Goal: Information Seeking & Learning: Learn about a topic

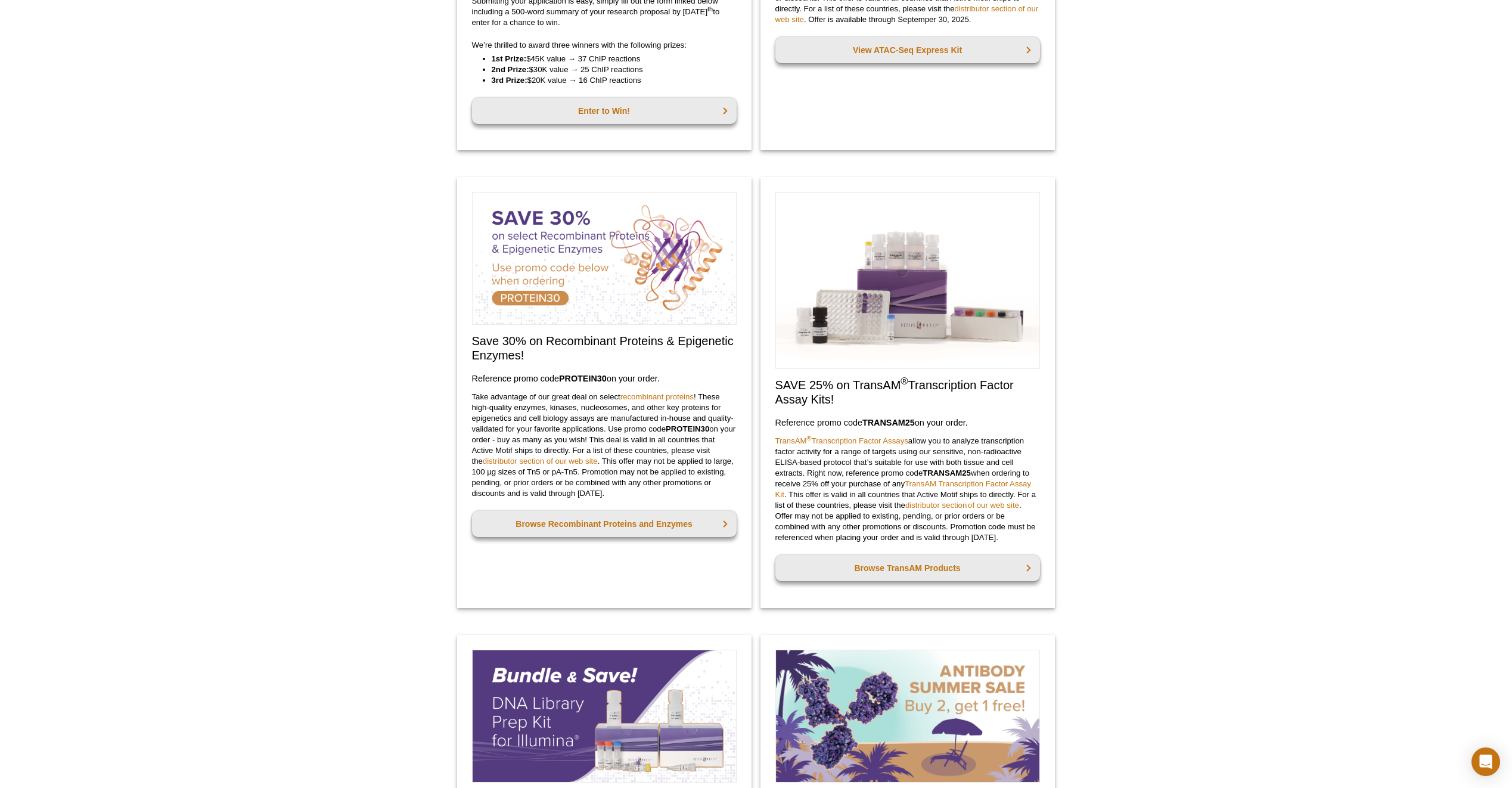
scroll to position [358, 0]
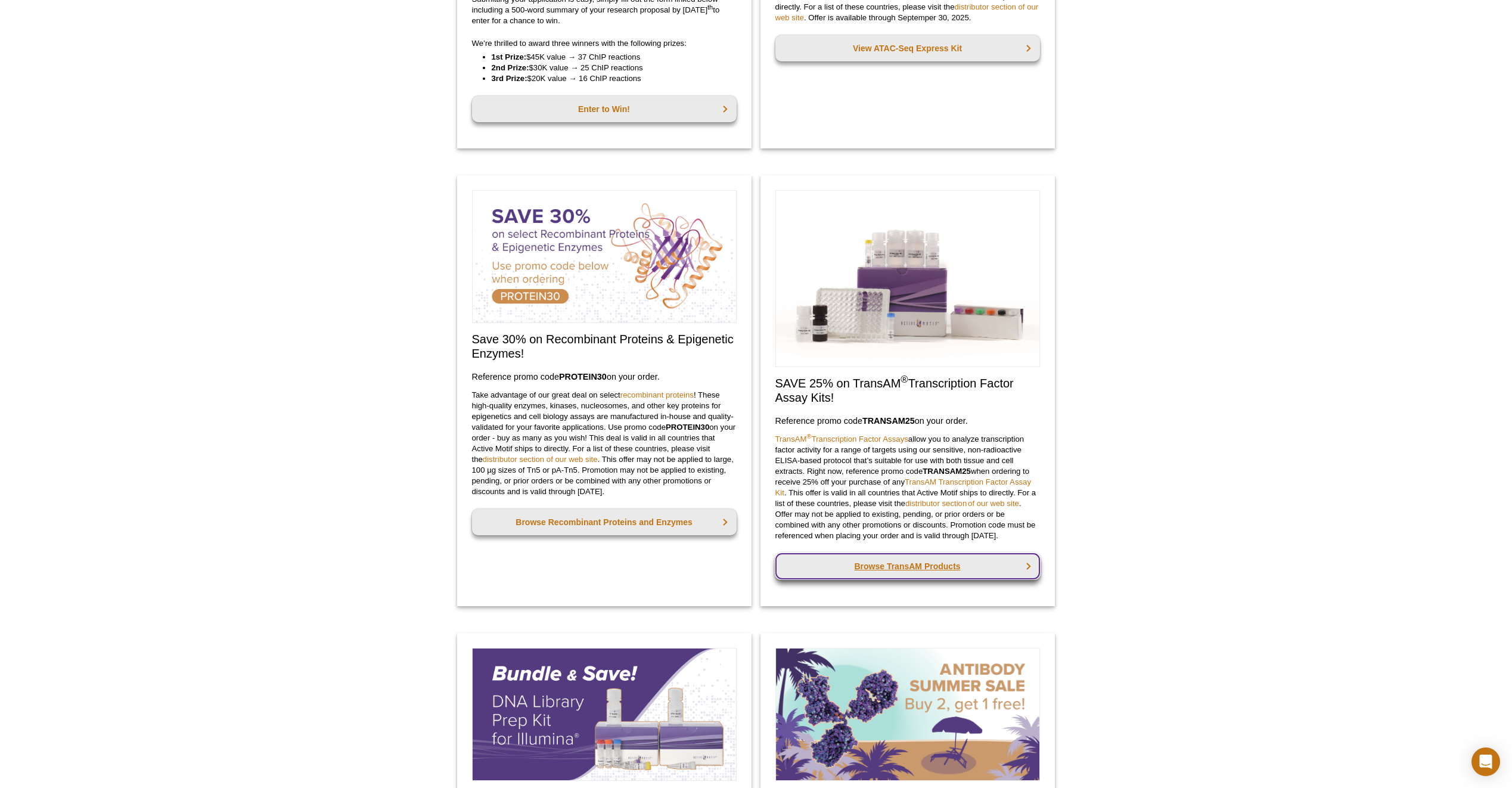
click at [953, 565] on link "Browse TransAM Products" at bounding box center [907, 567] width 265 height 27
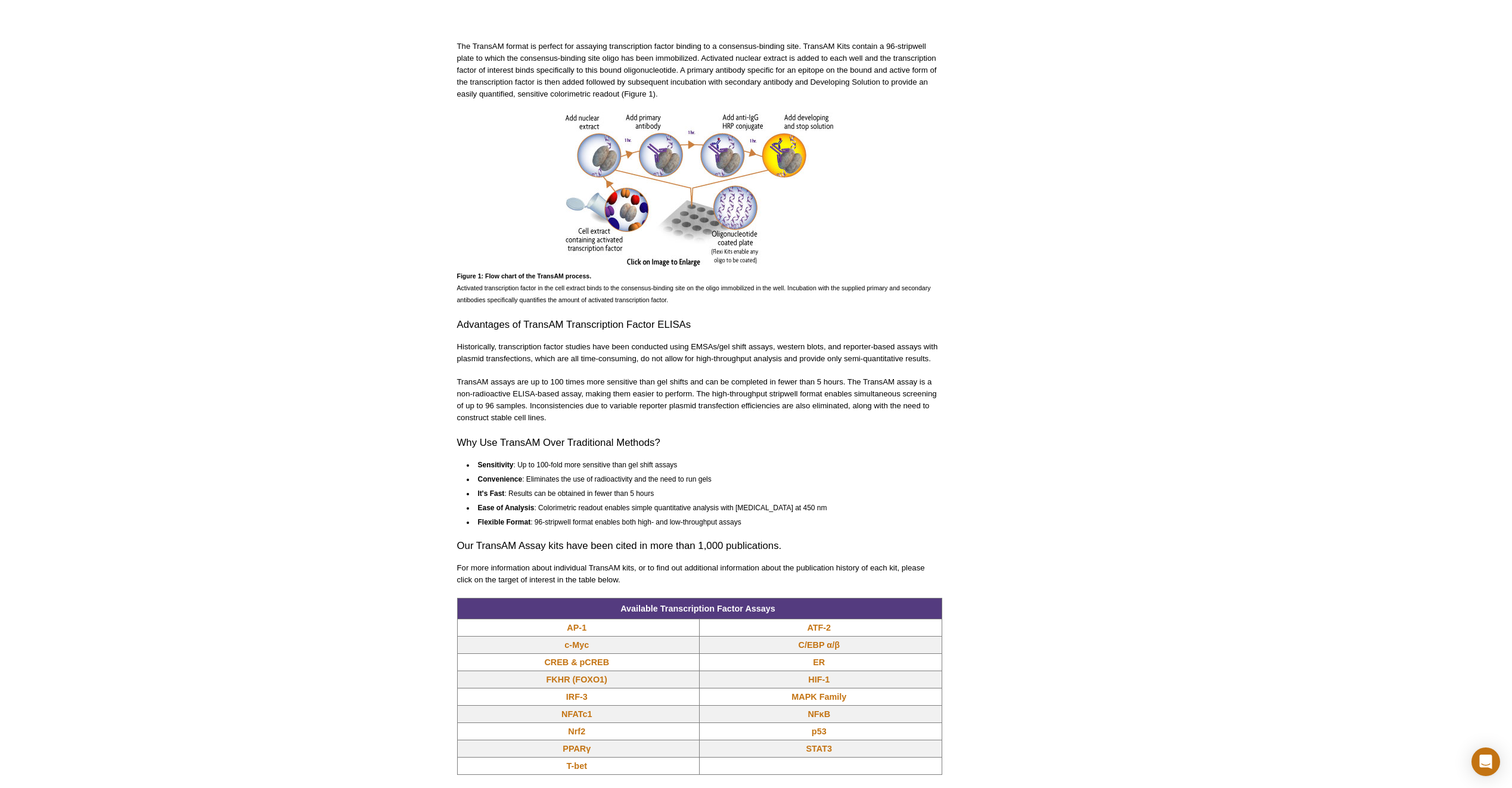
scroll to position [519, 0]
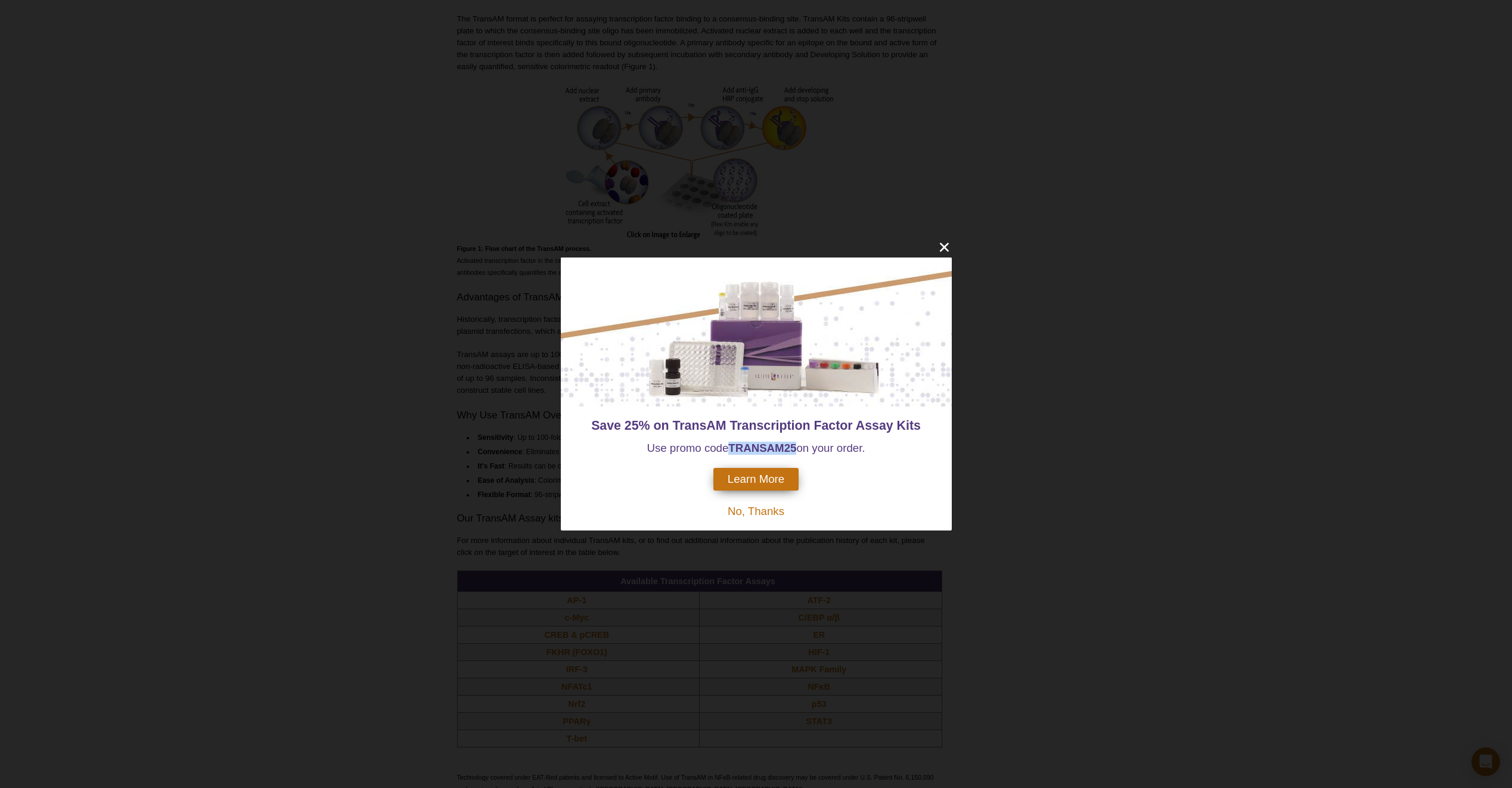
drag, startPoint x: 730, startPoint y: 448, endPoint x: 797, endPoint y: 452, distance: 67.1
click at [797, 452] on span "Use promo code TRANSAM 25 on your order." at bounding box center [755, 447] width 218 height 13
drag, startPoint x: 797, startPoint y: 452, endPoint x: 760, endPoint y: 444, distance: 37.9
copy span "TRANSAM 25"
click at [948, 248] on icon "close" at bounding box center [944, 247] width 15 height 15
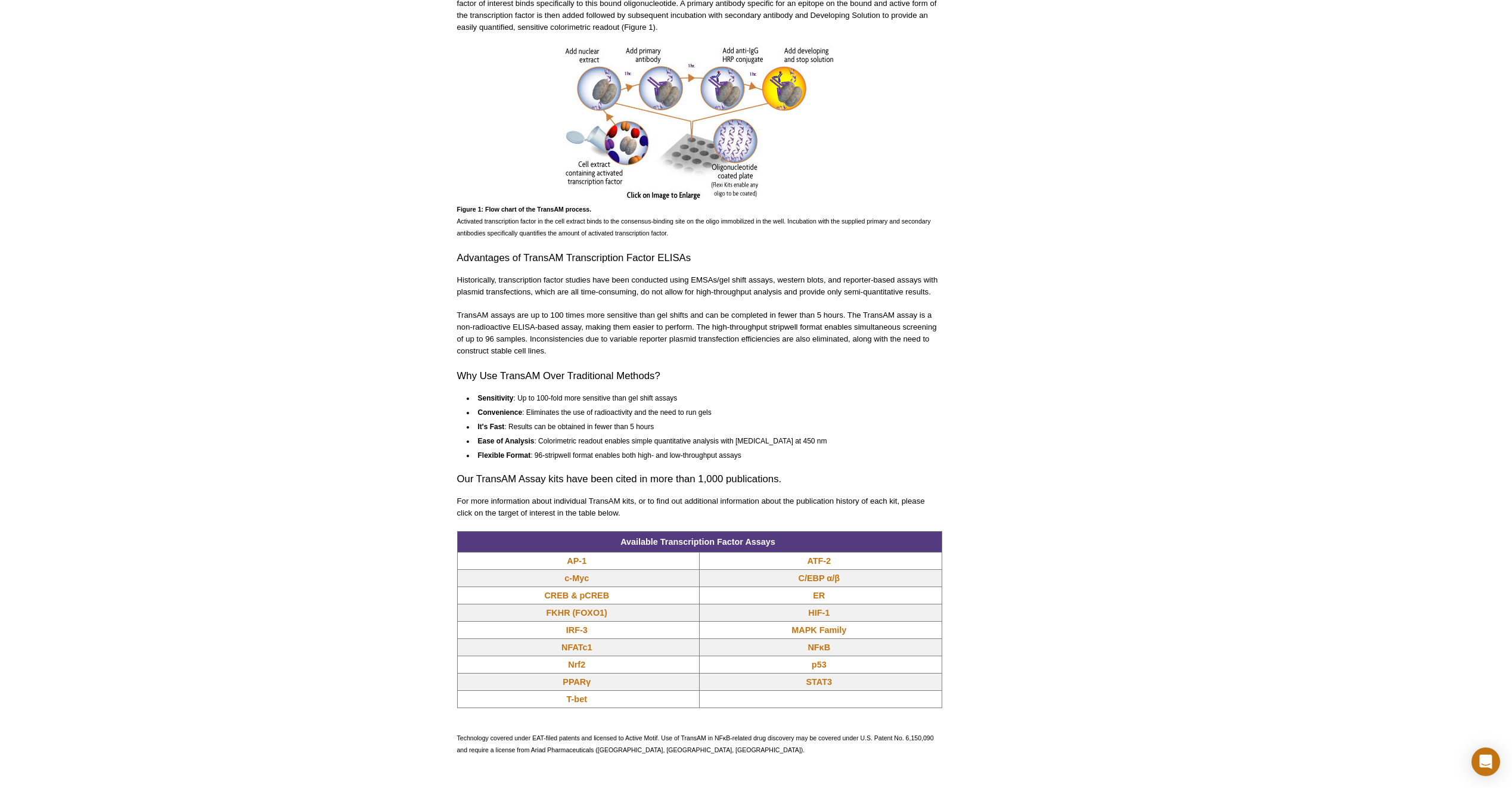
scroll to position [578, 0]
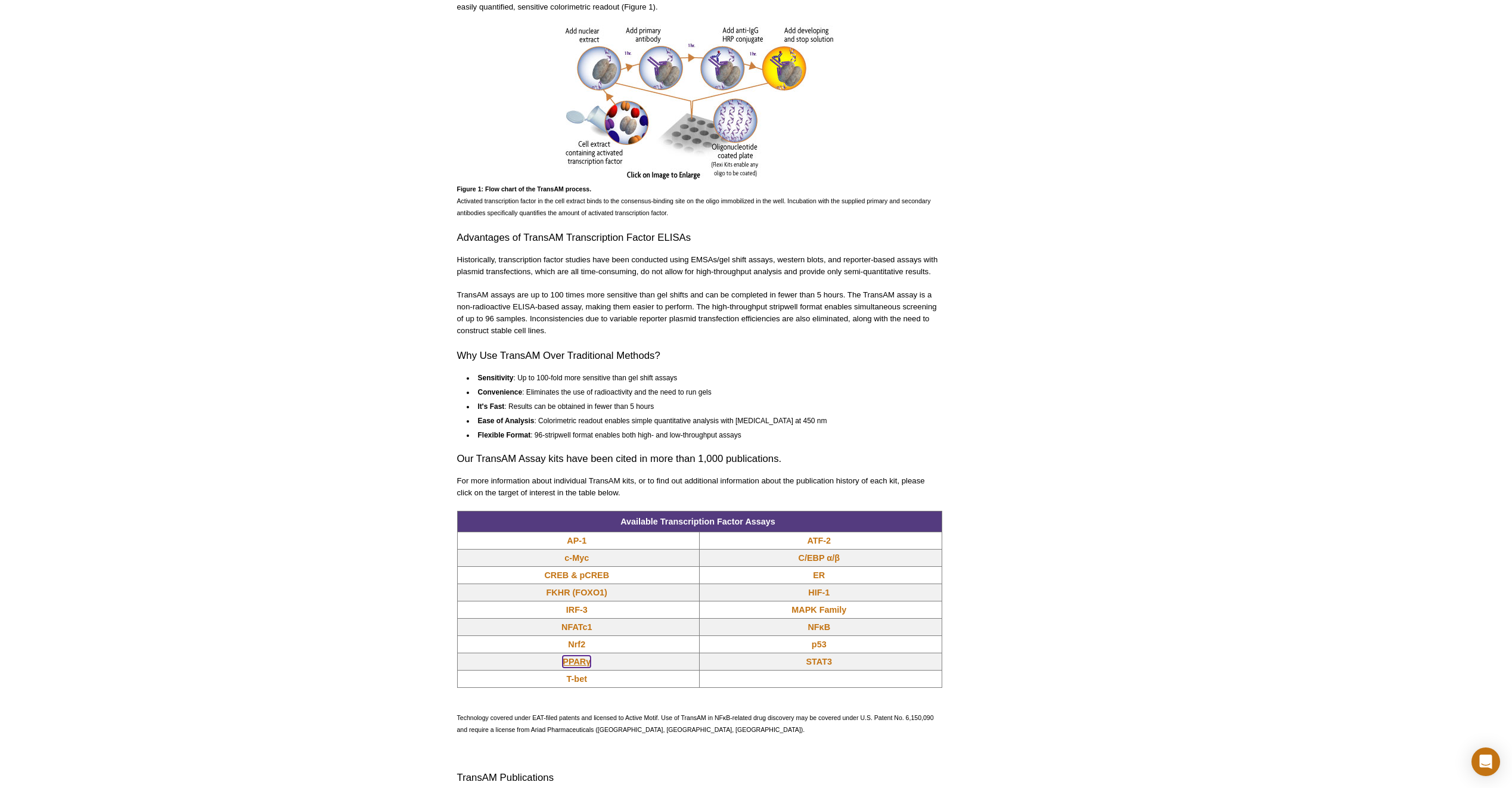
click at [575, 663] on link "PPARγ" at bounding box center [576, 662] width 28 height 12
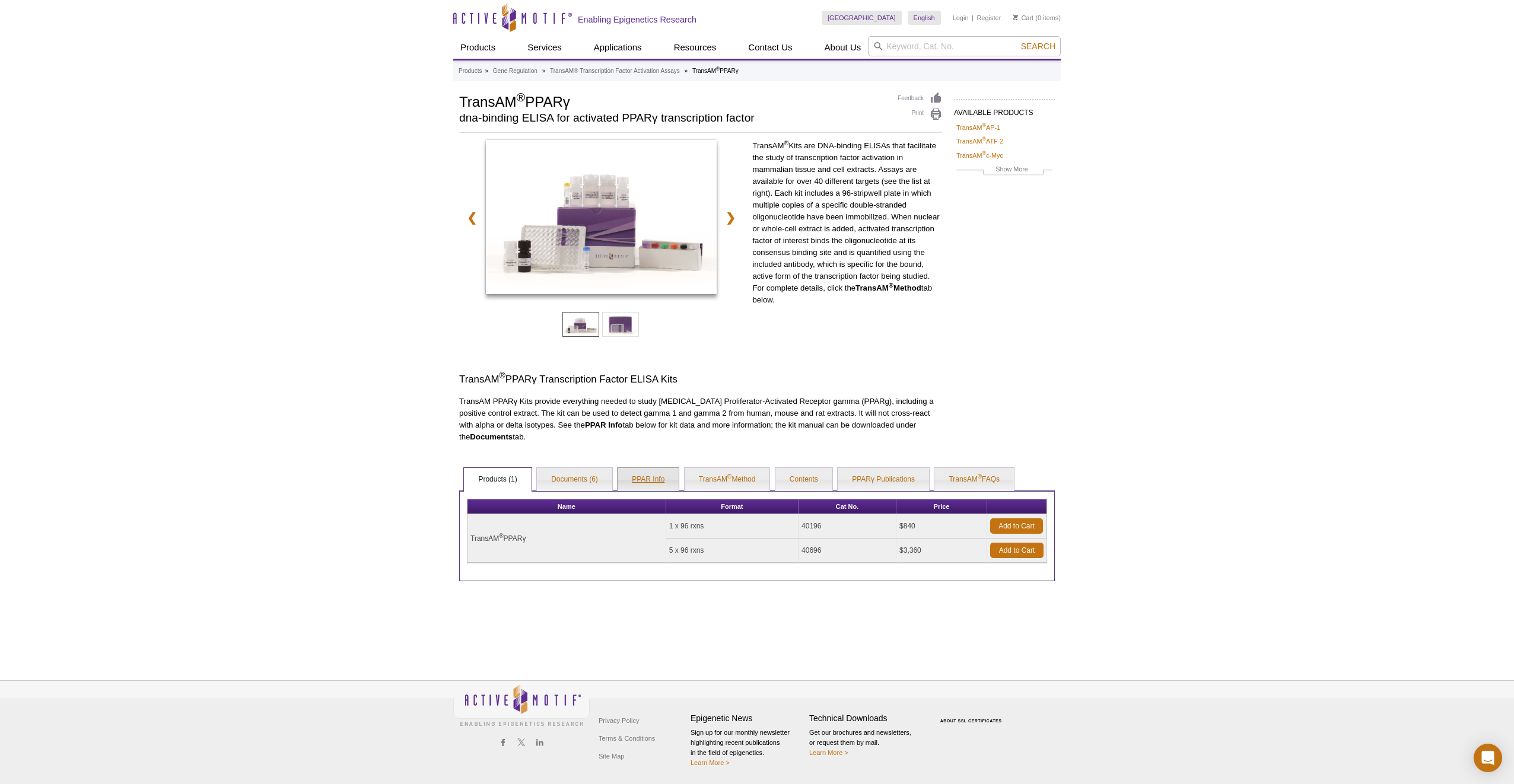
click at [643, 479] on link "PPAR Info" at bounding box center [648, 480] width 61 height 23
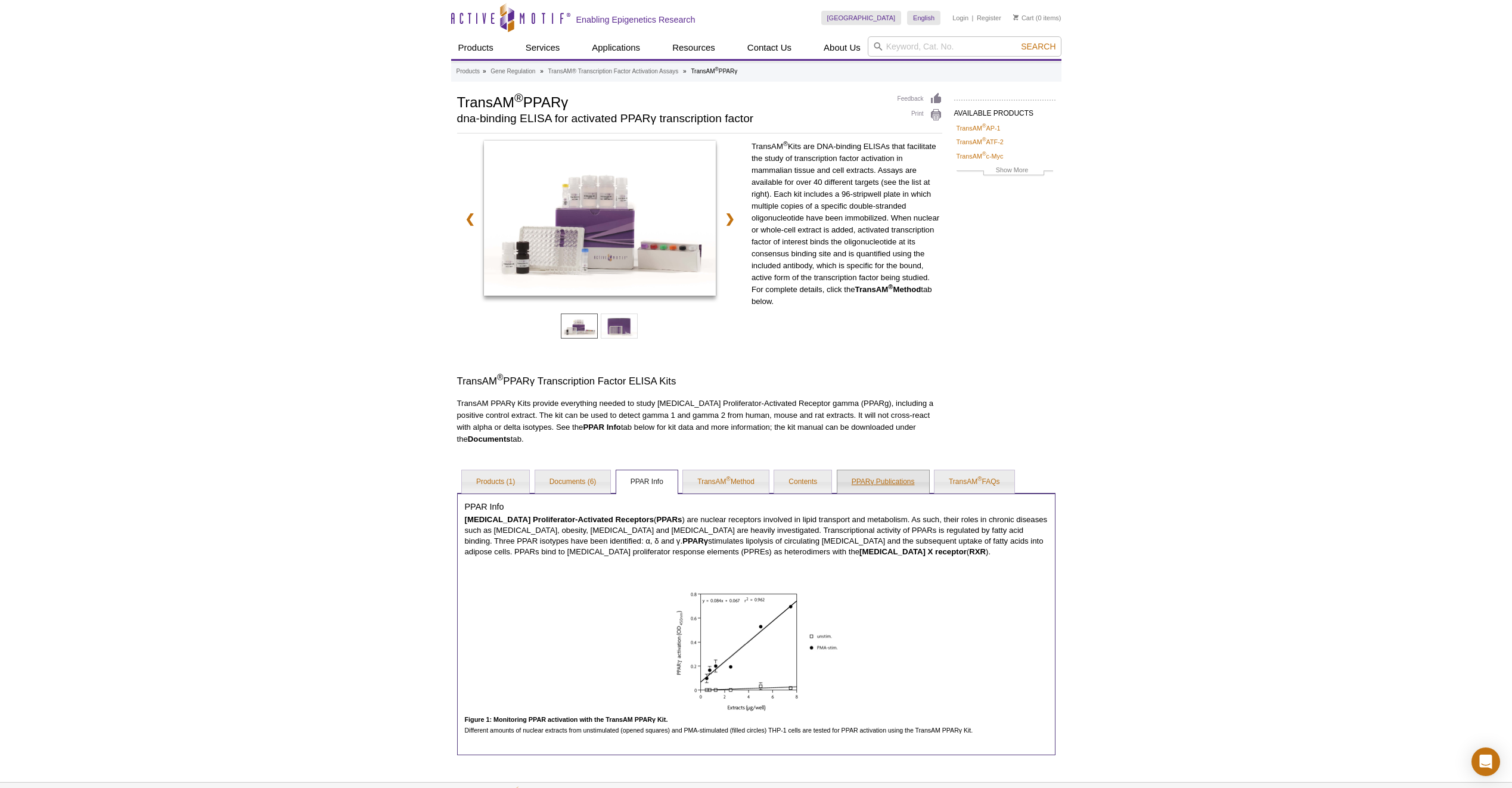
click at [892, 485] on link "PPARγ Publications" at bounding box center [883, 482] width 92 height 24
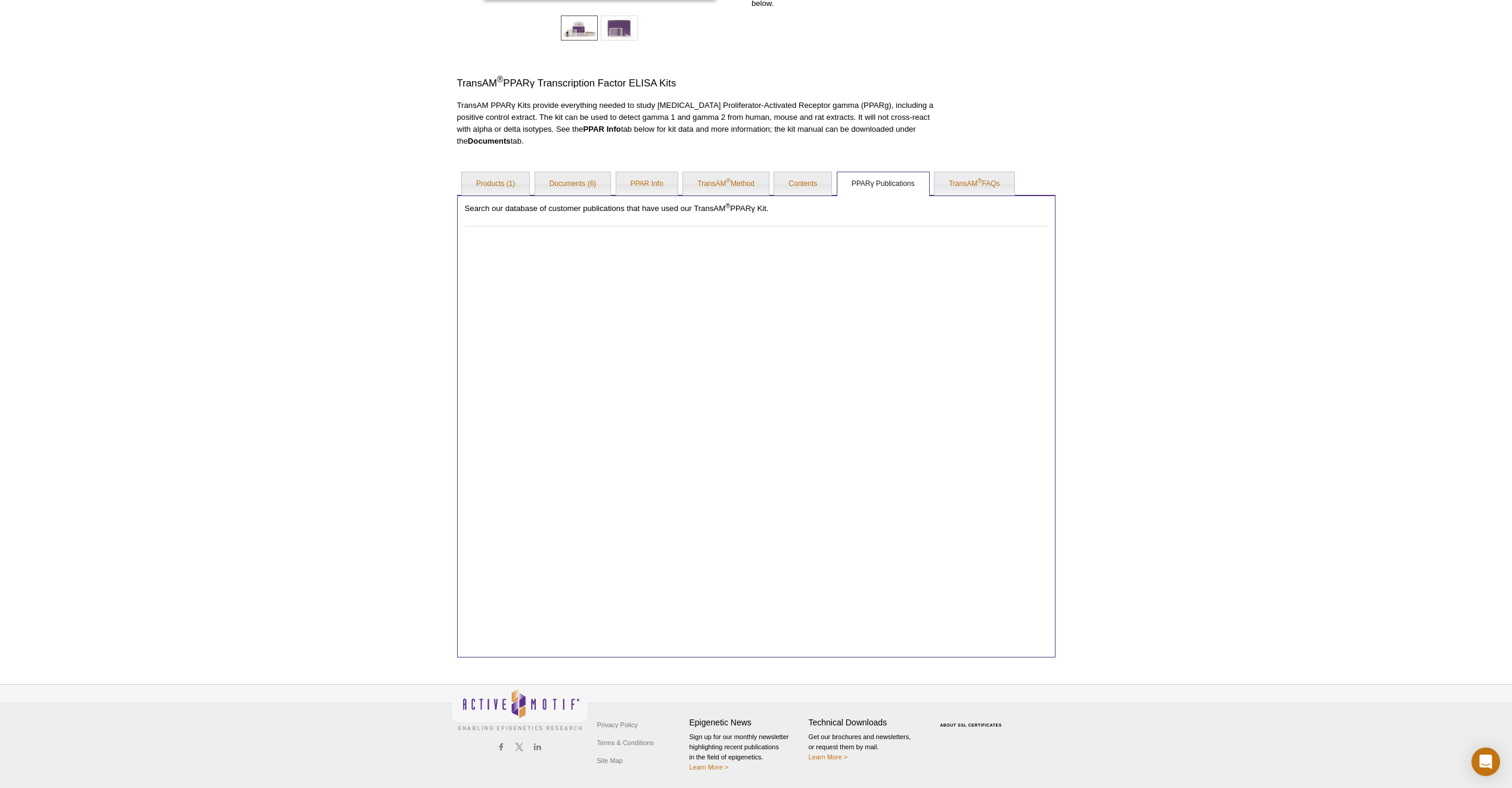
scroll to position [299, 0]
